Goal: Learn about a topic

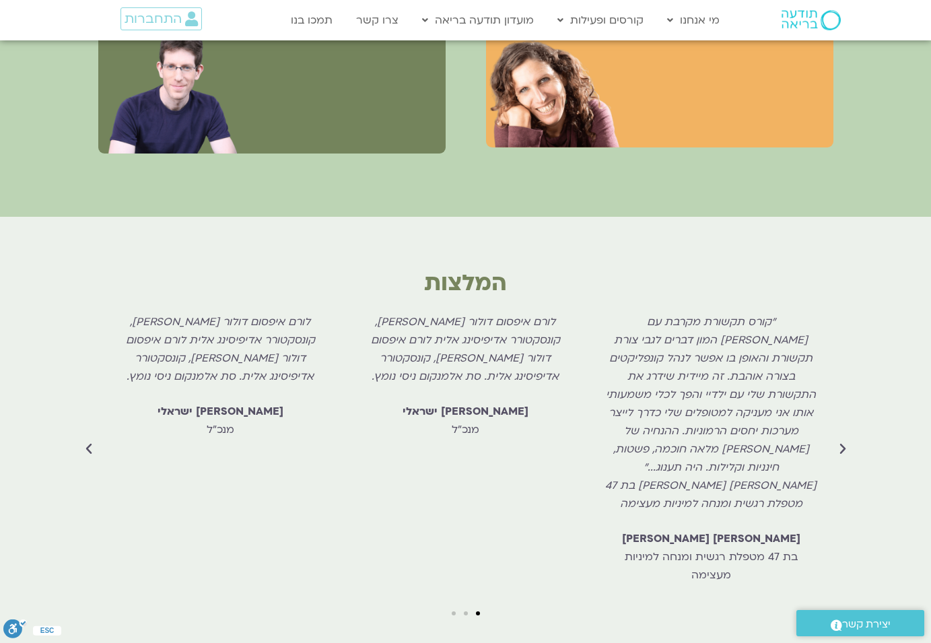
scroll to position [3749, 0]
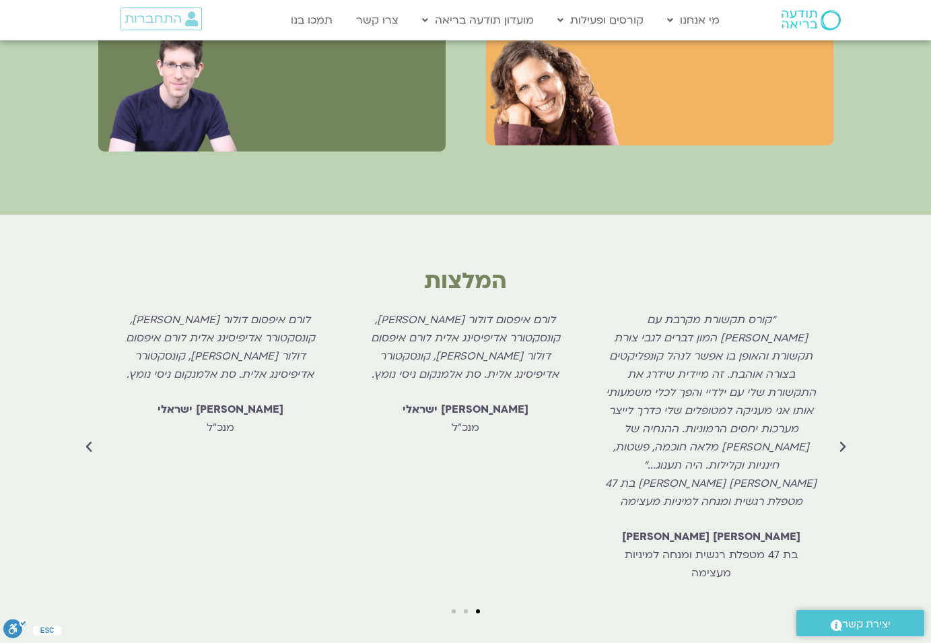
click at [841, 440] on icon "Previous slide" at bounding box center [842, 446] width 13 height 13
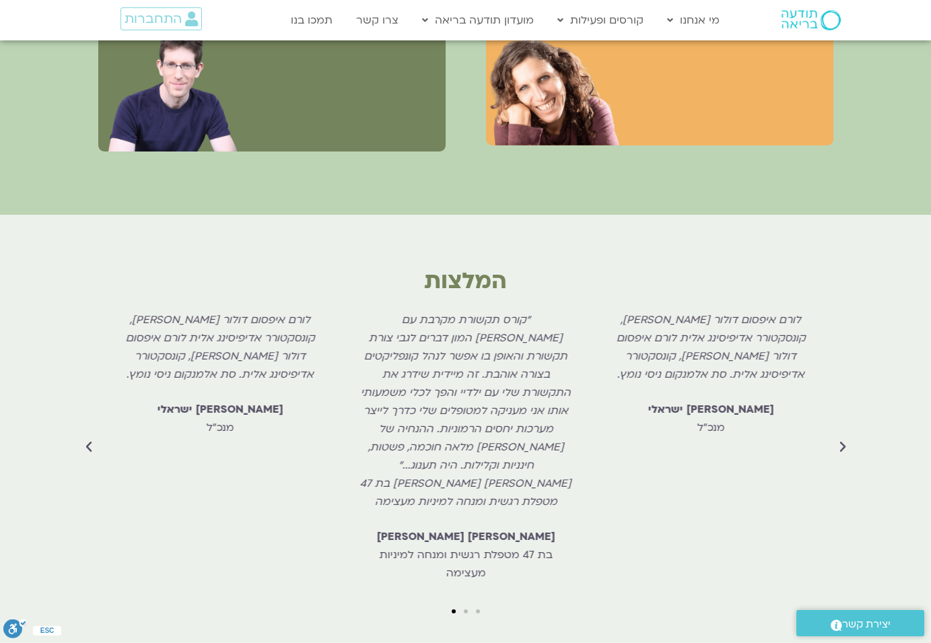
click at [843, 440] on icon "Previous slide" at bounding box center [842, 446] width 13 height 13
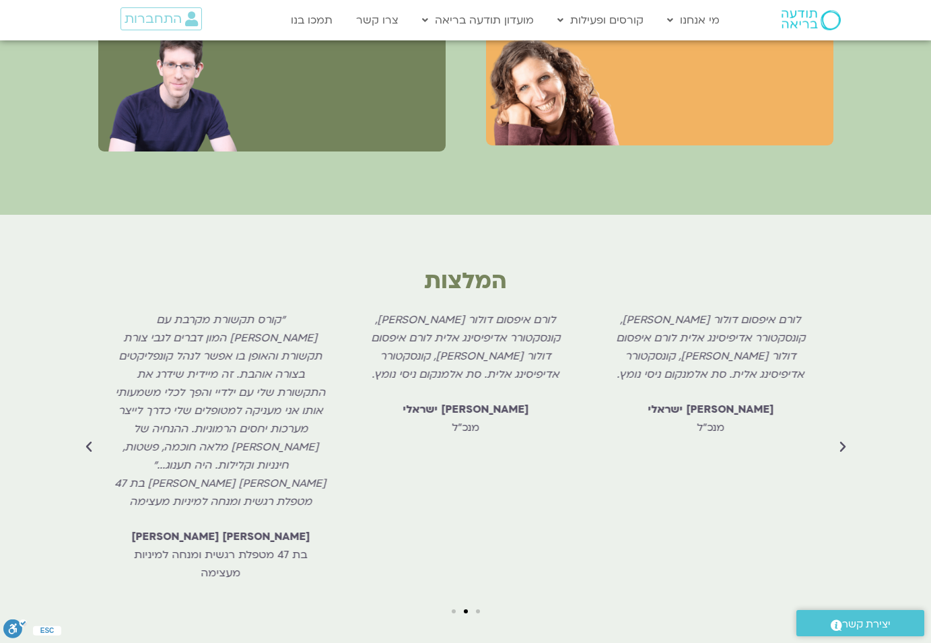
click at [842, 440] on icon "Previous slide" at bounding box center [842, 446] width 13 height 13
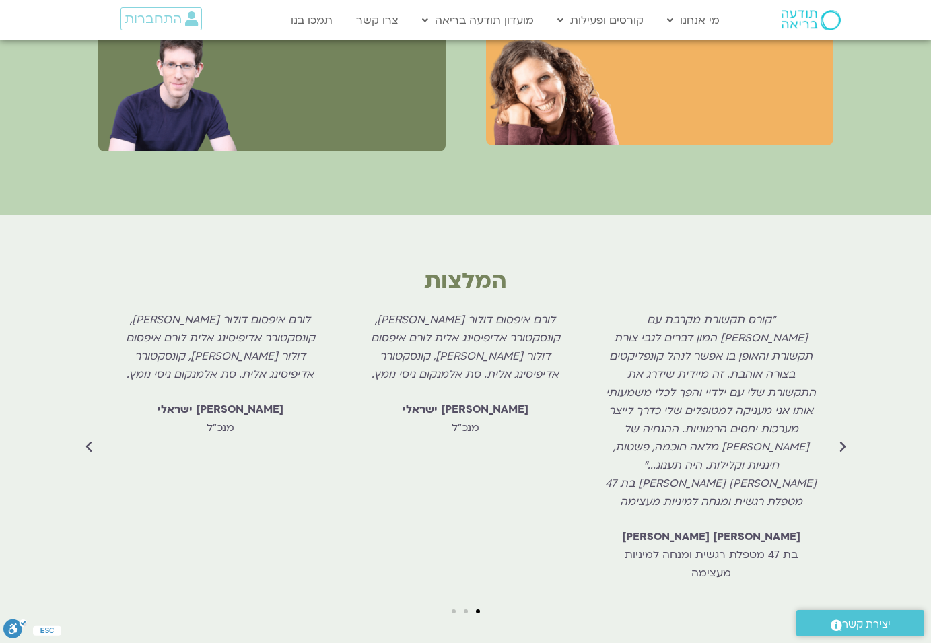
click at [842, 440] on icon "Previous slide" at bounding box center [842, 446] width 13 height 13
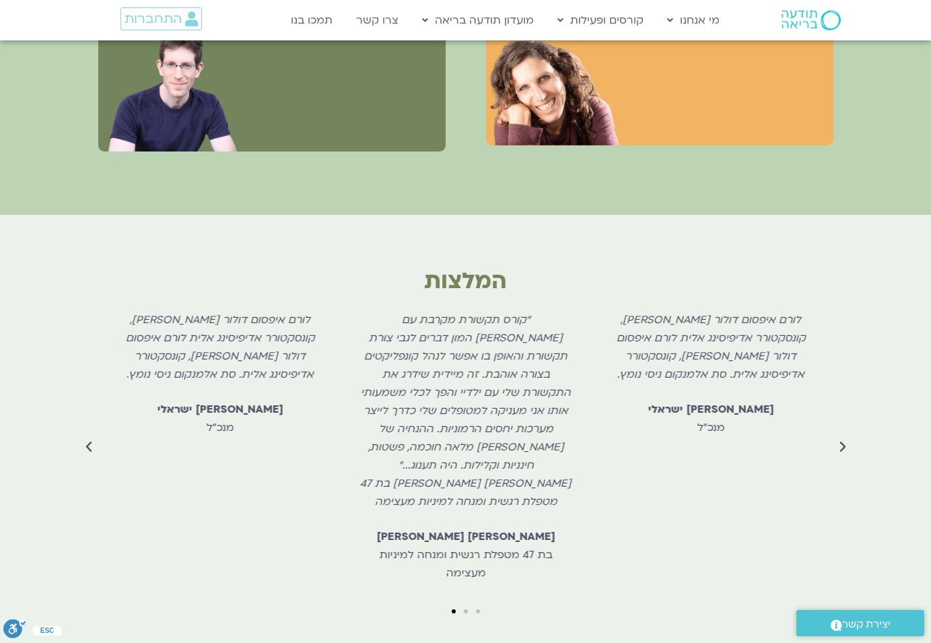
click at [842, 440] on icon "Previous slide" at bounding box center [842, 446] width 13 height 13
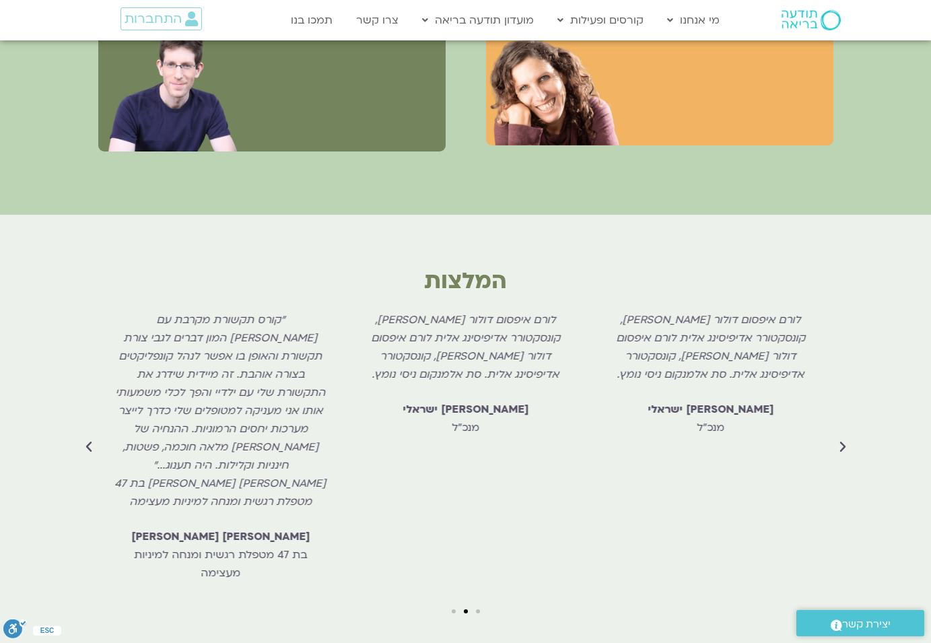
click at [842, 440] on icon "Previous slide" at bounding box center [842, 446] width 13 height 13
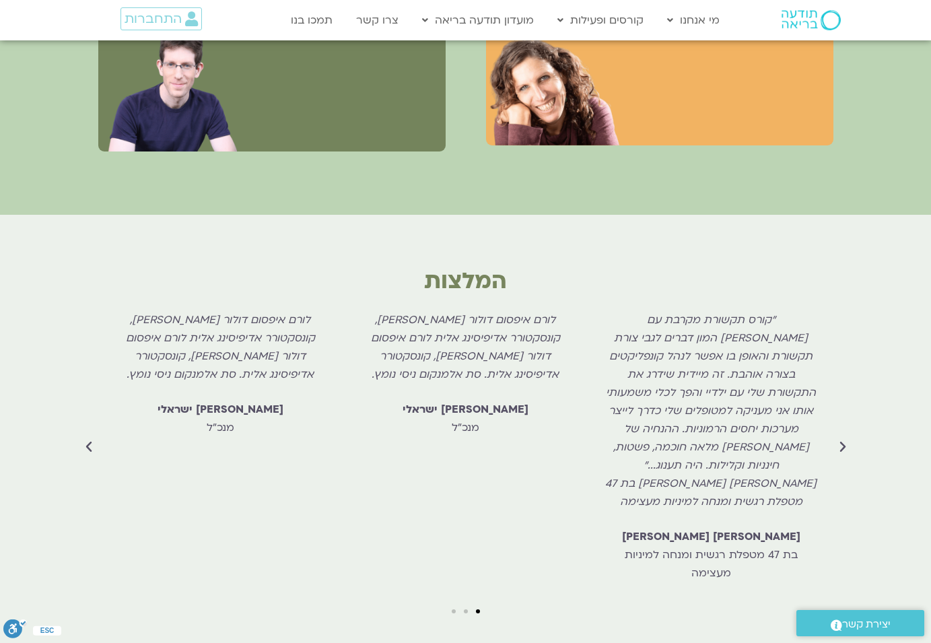
click at [843, 440] on icon "Previous slide" at bounding box center [842, 446] width 13 height 13
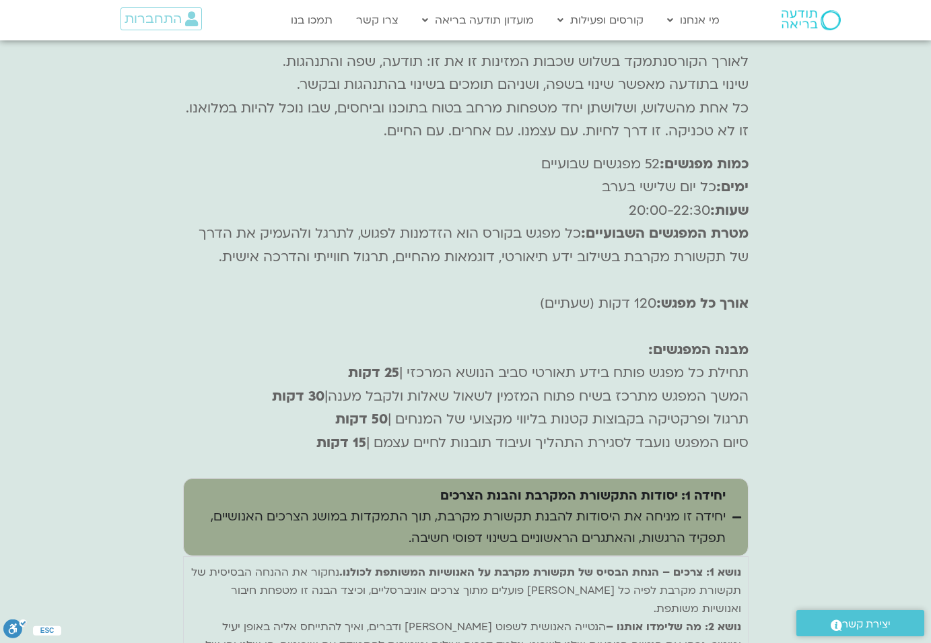
scroll to position [4637, 0]
drag, startPoint x: 683, startPoint y: 298, endPoint x: 642, endPoint y: 296, distance: 40.5
click at [642, 362] on span "תחילת כל מפגש פותח בידע תאורטי סביב הנושא המרכזי |" at bounding box center [573, 371] width 349 height 18
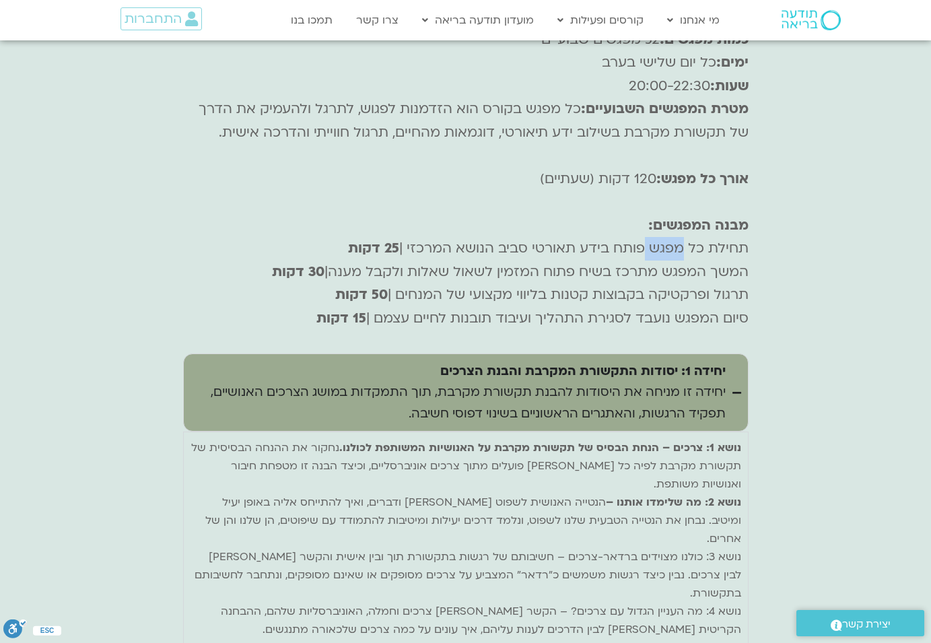
scroll to position [4763, 0]
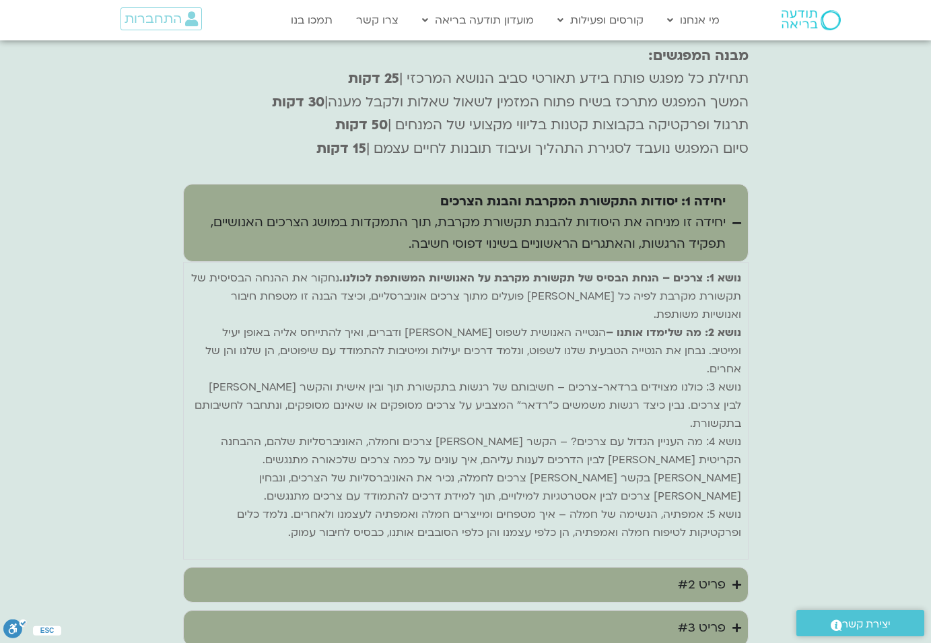
click at [733, 580] on icon "Accordion. Open links with Enter or Space, close with Escape, and navigate with…" at bounding box center [736, 585] width 9 height 10
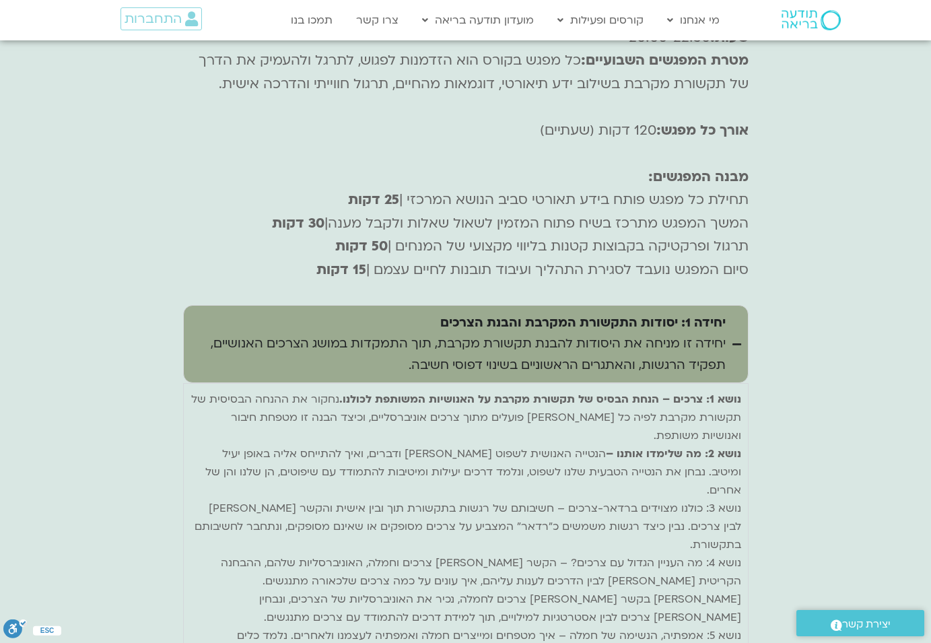
scroll to position [4721, 0]
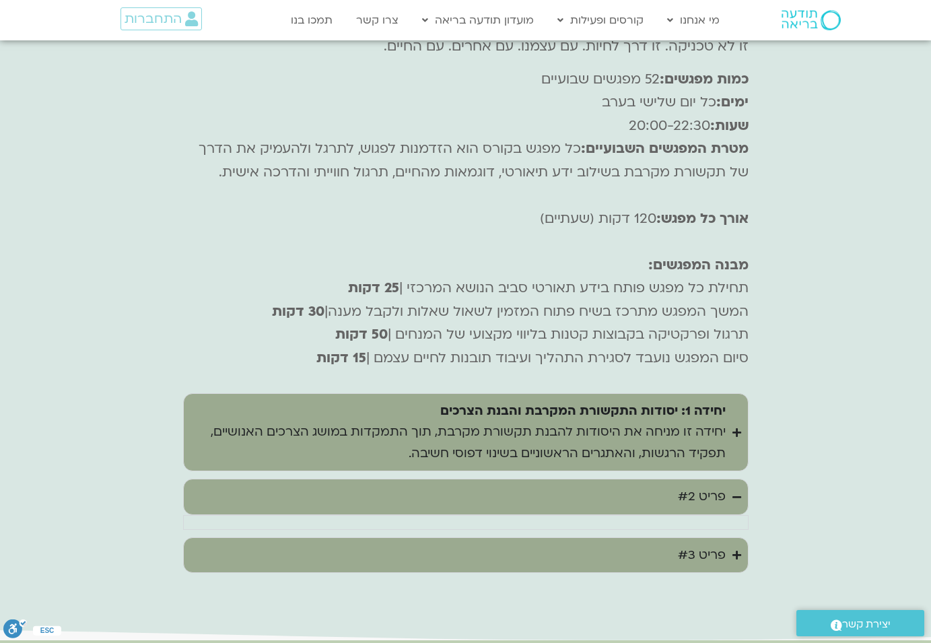
click at [736, 492] on icon "Accordion. Open links with Enter or Space, close with Escape, and navigate with…" at bounding box center [736, 497] width 9 height 10
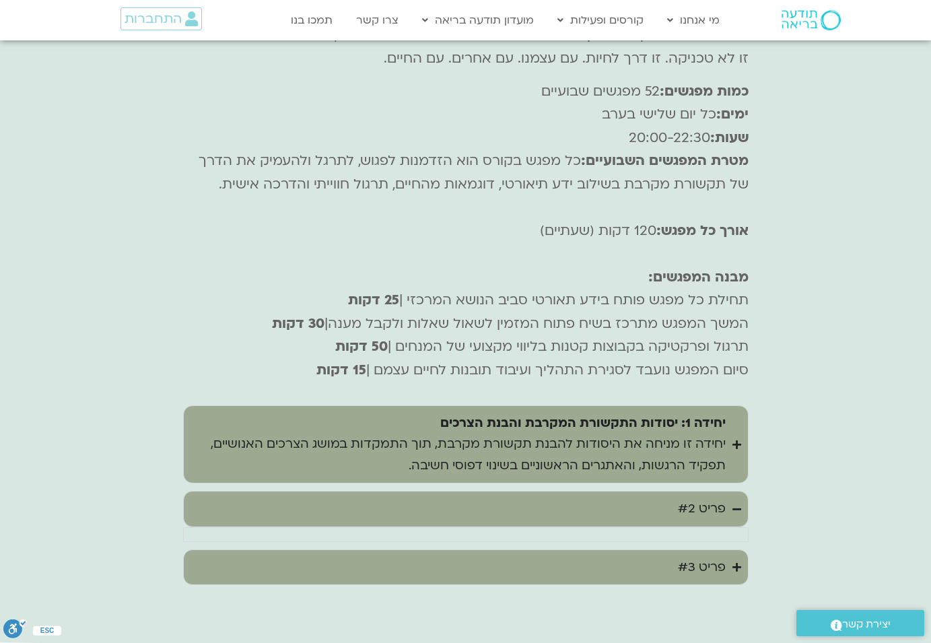
scroll to position [4706, 0]
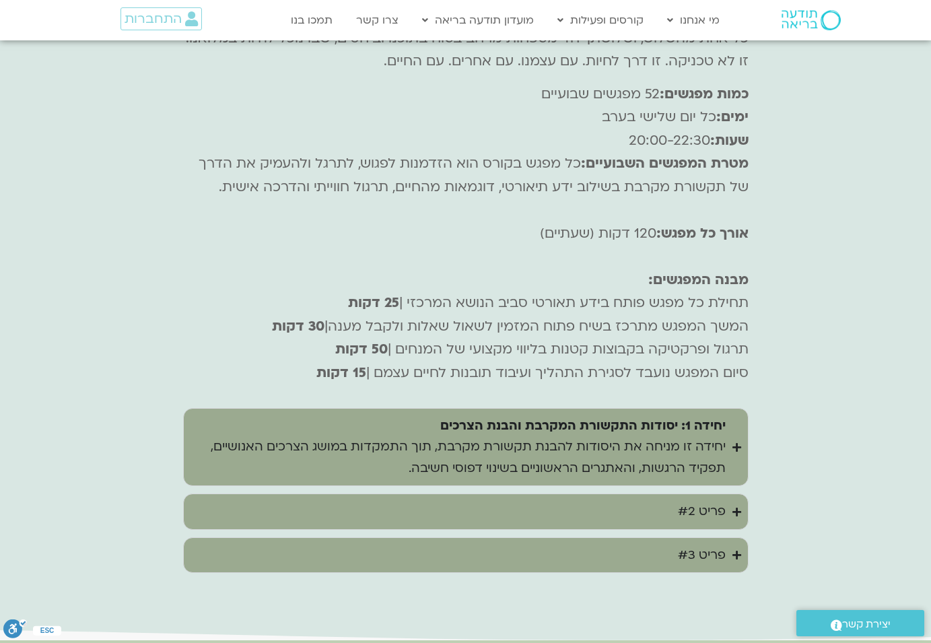
click at [738, 442] on icon "Accordion. Open links with Enter or Space, close with Escape, and navigate with…" at bounding box center [736, 447] width 9 height 10
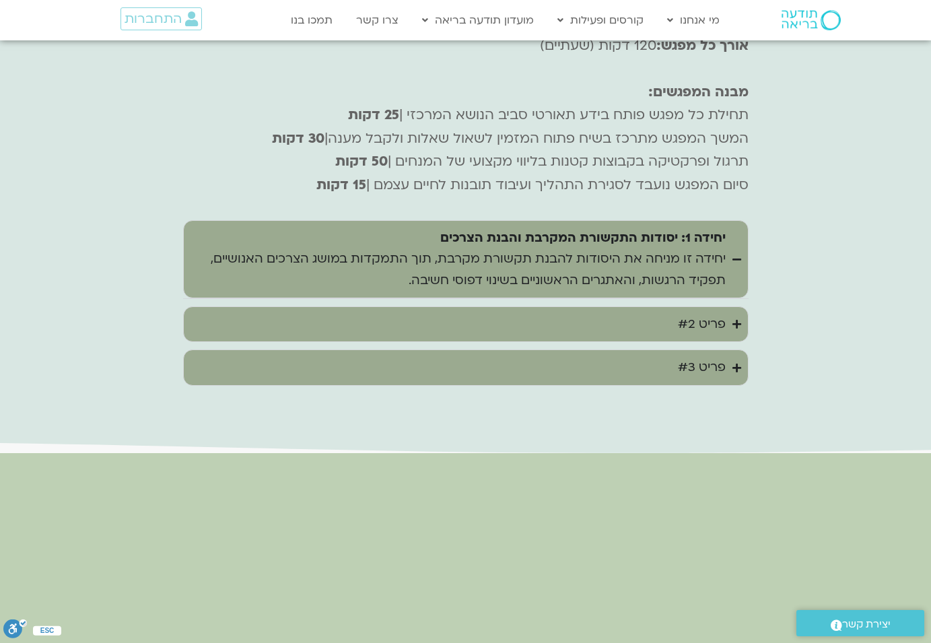
scroll to position [4930, 0]
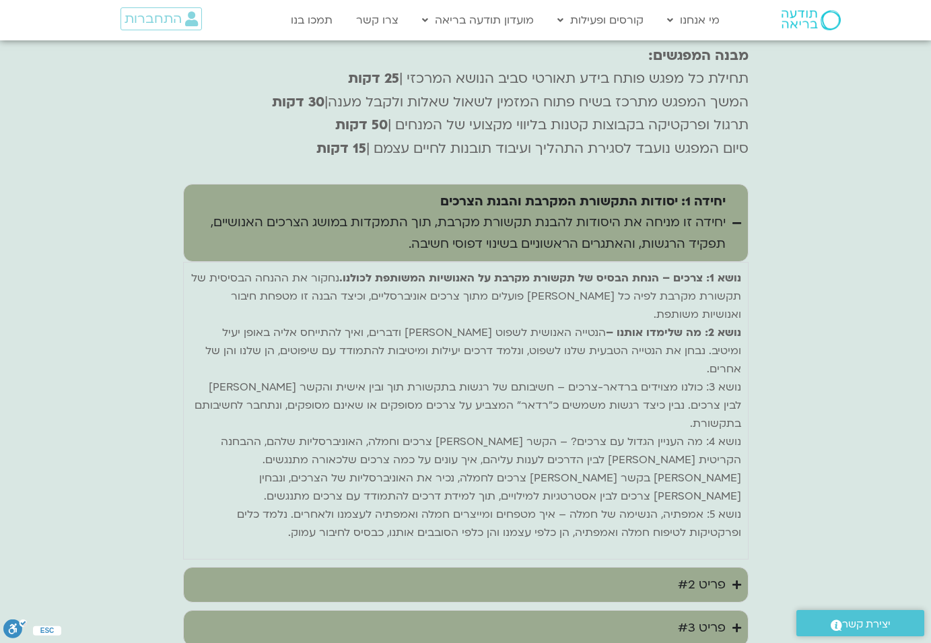
click at [735, 580] on icon "Accordion. Open links with Enter or Space, close with Escape, and navigate with…" at bounding box center [736, 585] width 9 height 10
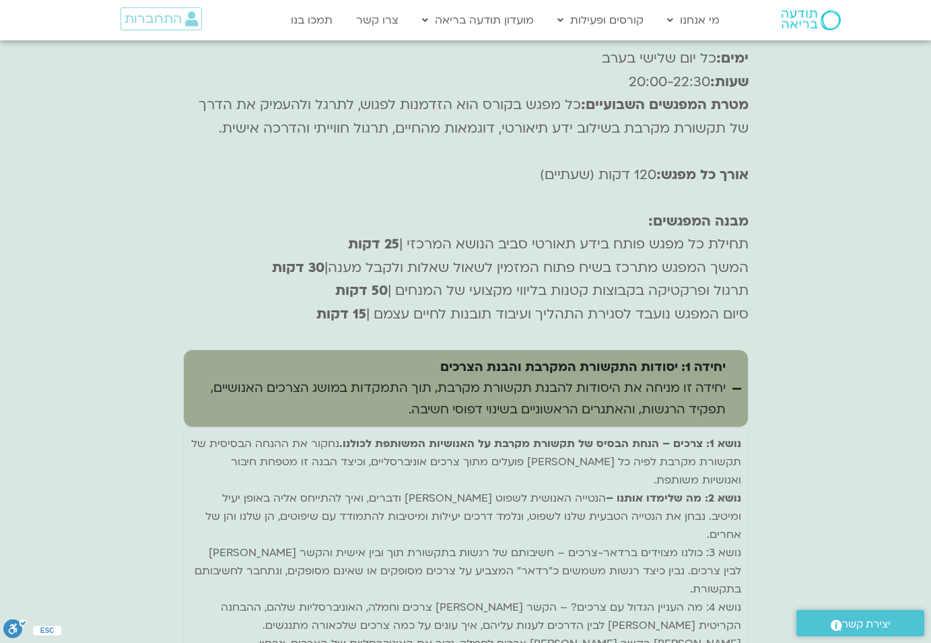
scroll to position [4721, 0]
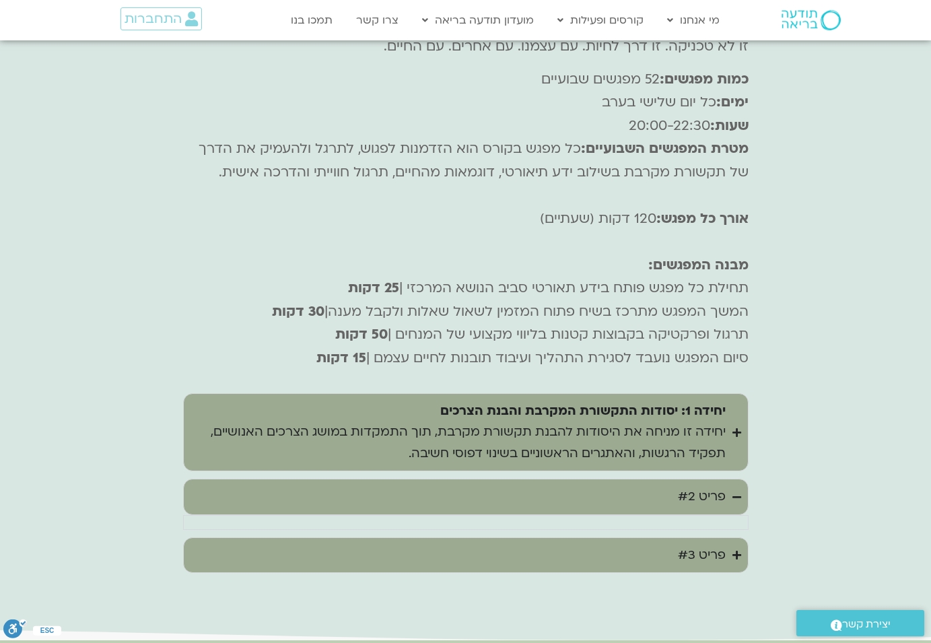
click at [735, 550] on icon "Accordion. Open links with Enter or Space, close with Escape, and navigate with…" at bounding box center [736, 555] width 9 height 10
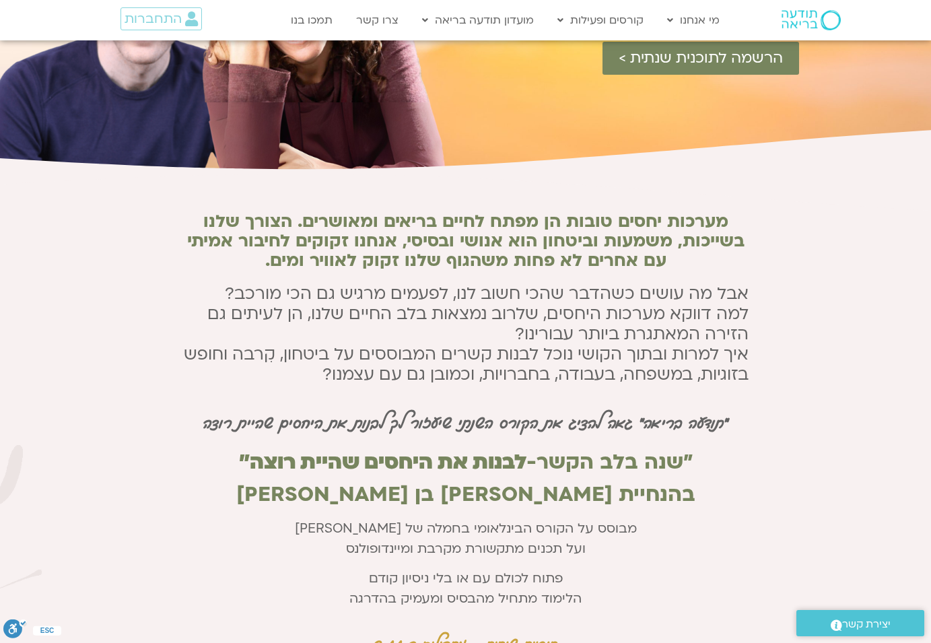
scroll to position [0, 0]
